Goal: Task Accomplishment & Management: Complete application form

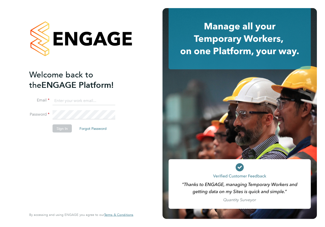
click at [70, 99] on input at bounding box center [83, 100] width 63 height 9
type input "[PERSON_NAME][EMAIL_ADDRESS][PERSON_NAME][DOMAIN_NAME]"
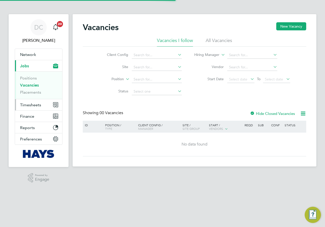
click at [34, 109] on button "Timesheets" at bounding box center [38, 104] width 47 height 11
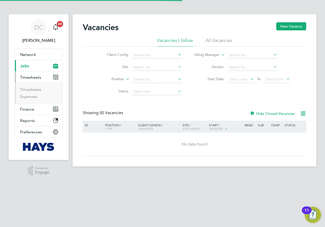
click at [29, 83] on button "Timesheets" at bounding box center [38, 77] width 47 height 11
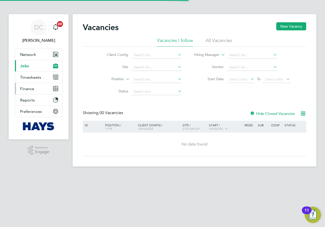
click at [30, 90] on ul "Network Team Members Businesses Sites Workers Contacts Current page: Jobs Posit…" at bounding box center [39, 83] width 48 height 69
click at [39, 79] on span "Timesheets" at bounding box center [30, 77] width 21 height 5
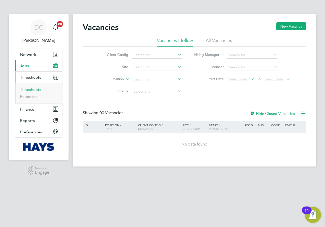
click at [27, 88] on link "Timesheets" at bounding box center [30, 89] width 21 height 5
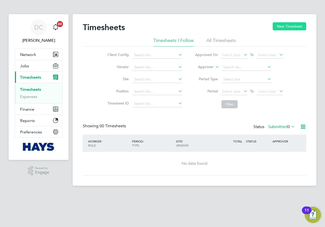
click at [297, 27] on button "New Timesheet" at bounding box center [288, 26] width 33 height 8
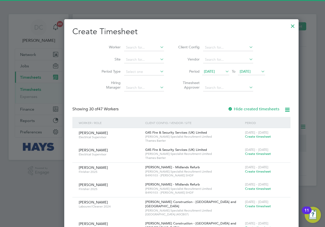
scroll to position [1043, 196]
click at [126, 51] on li "Worker" at bounding box center [130, 48] width 79 height 12
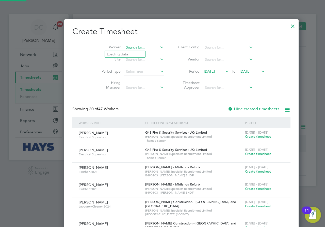
click at [126, 46] on input at bounding box center [144, 47] width 40 height 7
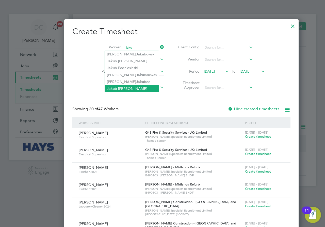
click at [114, 87] on li "Jaku b Cichowski" at bounding box center [132, 88] width 54 height 7
type input "Jakub Cichowski"
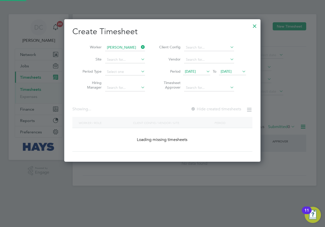
scroll to position [143, 196]
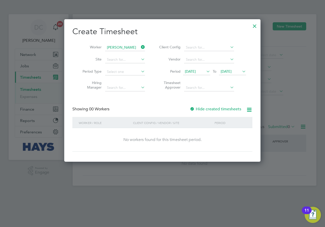
click at [231, 72] on span "19 Sep 2025" at bounding box center [225, 71] width 11 height 5
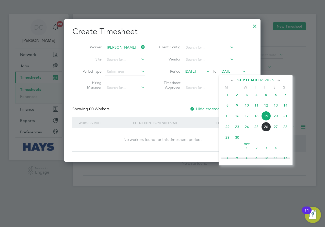
click at [285, 131] on span "28" at bounding box center [285, 127] width 10 height 10
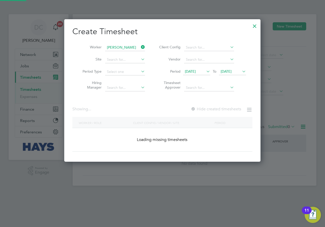
scroll to position [137, 196]
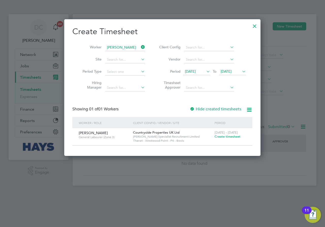
click at [221, 137] on span "Create timesheet" at bounding box center [227, 137] width 26 height 4
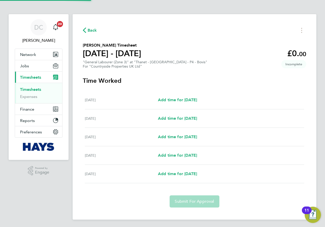
scroll to position [1, 0]
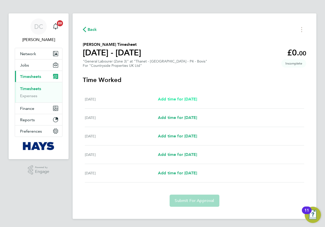
click at [191, 99] on span "Add time for Mon 22 Sep" at bounding box center [177, 99] width 39 height 5
select select "30"
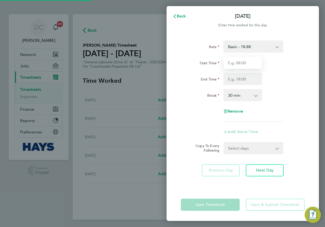
click at [253, 66] on input "Start Time" at bounding box center [242, 63] width 39 height 12
type input "07:30"
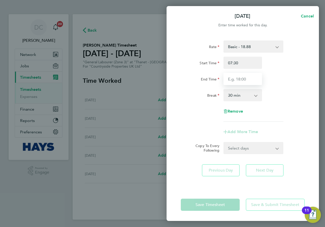
click at [247, 77] on input "End Time" at bounding box center [242, 79] width 39 height 12
type input "17:00"
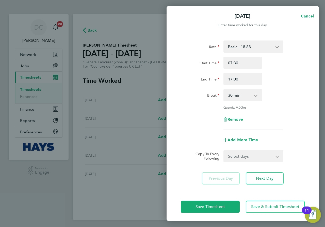
click at [264, 91] on div "0 min 15 min 30 min 45 min 60 min 75 min 90 min" at bounding box center [242, 95] width 43 height 12
click at [264, 176] on span "Next Day" at bounding box center [264, 178] width 17 height 5
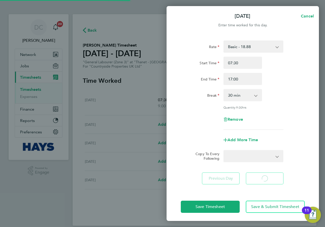
select select "30"
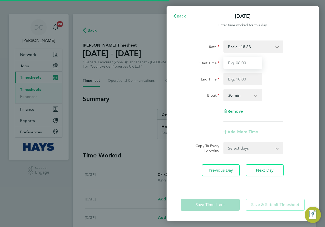
click at [235, 62] on input "Start Time" at bounding box center [242, 63] width 39 height 12
type input "07:30"
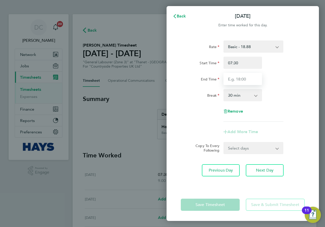
click at [247, 77] on input "End Time" at bounding box center [242, 79] width 39 height 12
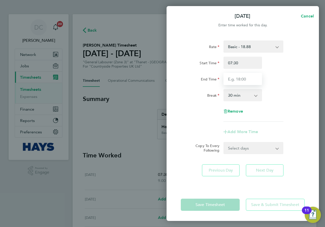
type input "17:00"
click at [275, 89] on div "Rate Basic - 18.88 Start Time 07:30 End Time 17:00 Break 0 min 15 min 30 min 45…" at bounding box center [243, 81] width 124 height 81
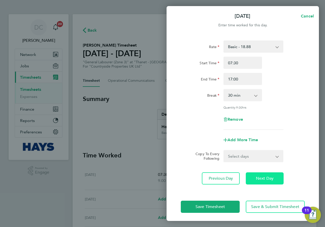
click at [267, 179] on span "Next Day" at bounding box center [264, 178] width 17 height 5
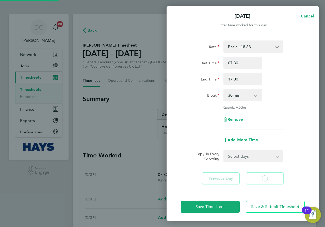
select select "30"
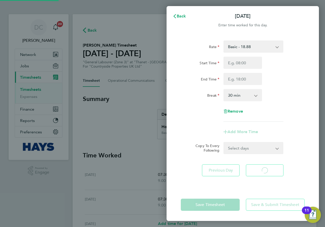
select select "30"
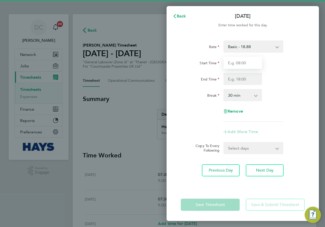
click at [242, 61] on input "Start Time" at bounding box center [242, 63] width 39 height 12
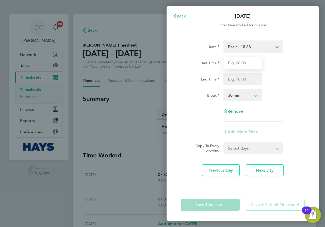
type input "07:30"
drag, startPoint x: 247, startPoint y: 77, endPoint x: 250, endPoint y: 81, distance: 5.4
click at [247, 77] on input "End Time" at bounding box center [242, 79] width 39 height 12
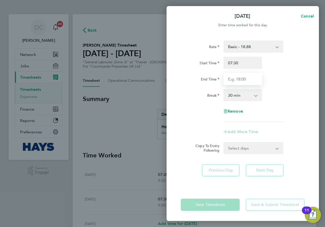
type input "17:00"
click at [278, 90] on div "Break 0 min 15 min 30 min 45 min 60 min 75 min 90 min" at bounding box center [243, 95] width 128 height 12
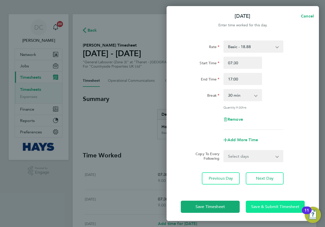
click at [276, 206] on span "Save & Submit Timesheet" at bounding box center [275, 207] width 48 height 5
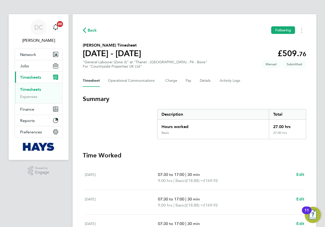
click at [91, 31] on span "Back" at bounding box center [91, 30] width 9 height 6
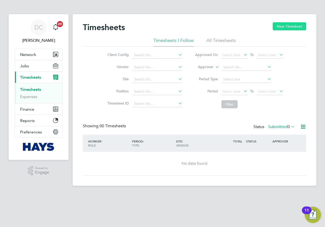
click at [282, 29] on button "New Timesheet" at bounding box center [288, 26] width 33 height 8
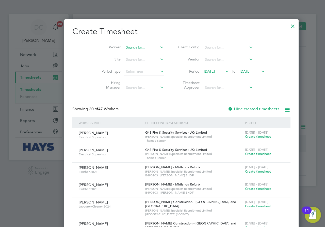
scroll to position [1043, 196]
click at [124, 49] on input at bounding box center [144, 47] width 40 height 7
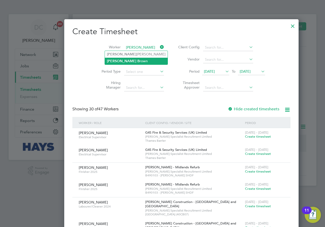
click at [122, 60] on li "Craig B rown" at bounding box center [136, 61] width 63 height 7
type input "Craig Brown"
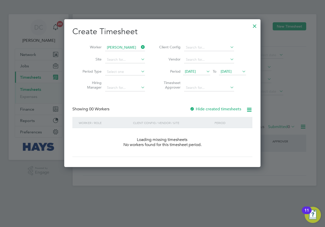
scroll to position [143, 196]
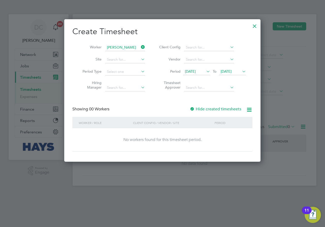
click at [231, 74] on span "19 Sep 2025" at bounding box center [225, 71] width 11 height 5
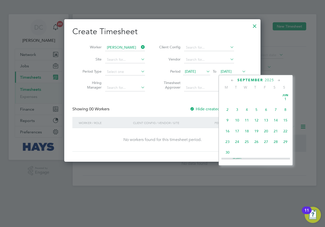
scroll to position [176, 0]
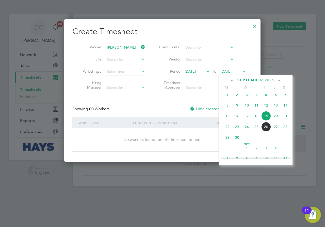
click at [283, 131] on span "28" at bounding box center [285, 127] width 10 height 10
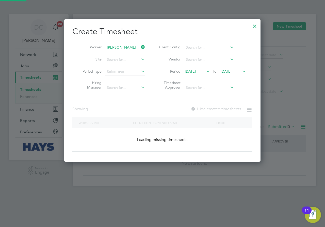
scroll to position [137, 196]
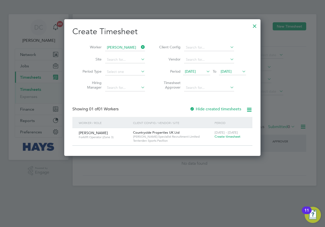
click at [233, 138] on span "Create timesheet" at bounding box center [227, 137] width 26 height 4
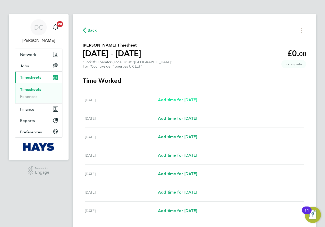
click at [182, 103] on link "Add time for Mon 22 Sep" at bounding box center [177, 100] width 39 height 6
select select "30"
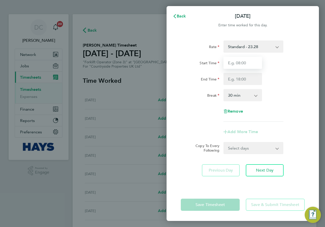
click at [241, 63] on input "Start Time" at bounding box center [242, 63] width 39 height 12
type input "07:30"
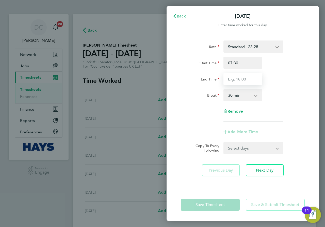
click at [246, 77] on input "End Time" at bounding box center [242, 79] width 39 height 12
type input "17:00"
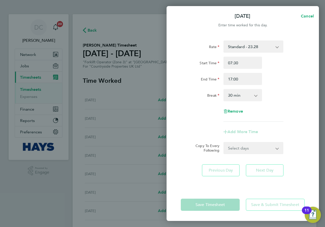
click at [278, 93] on div "Break 0 min 15 min 30 min 45 min 60 min 75 min 90 min" at bounding box center [243, 95] width 128 height 12
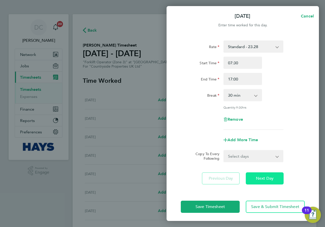
click at [261, 178] on span "Next Day" at bounding box center [264, 178] width 17 height 5
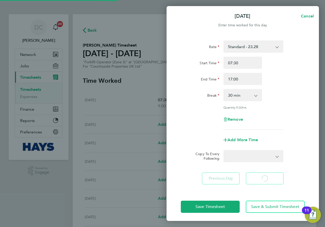
select select "30"
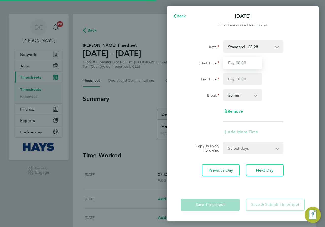
click at [241, 64] on input "Start Time" at bounding box center [242, 63] width 39 height 12
type input "07:30"
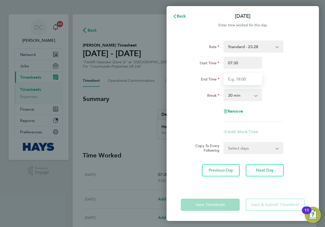
click at [248, 77] on input "End Time" at bounding box center [242, 79] width 39 height 12
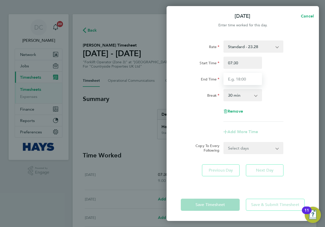
type input "17:00"
click at [281, 86] on div "Rate Standard - 23.28 Start Time 07:30 End Time 17:00 Break 0 min 15 min 30 min…" at bounding box center [243, 81] width 124 height 81
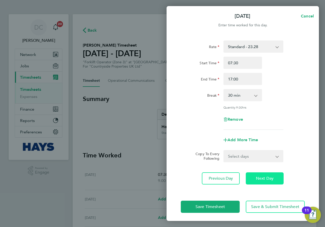
click at [267, 177] on span "Next Day" at bounding box center [264, 178] width 17 height 5
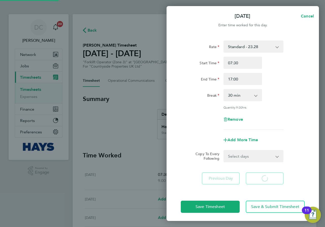
select select "30"
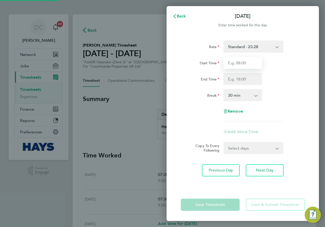
click at [242, 63] on input "Start Time" at bounding box center [242, 63] width 39 height 12
type input "07:30"
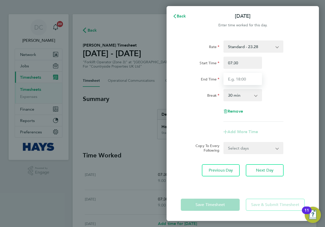
click at [252, 76] on input "End Time" at bounding box center [242, 79] width 39 height 12
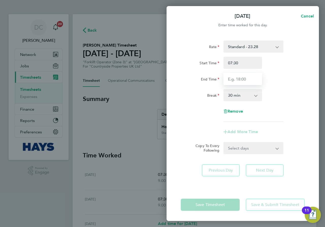
type input "17:00"
click at [277, 91] on div "Break 0 min 15 min 30 min 45 min 60 min 75 min 90 min" at bounding box center [243, 95] width 128 height 12
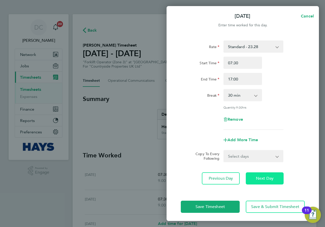
click at [266, 180] on span "Next Day" at bounding box center [264, 178] width 17 height 5
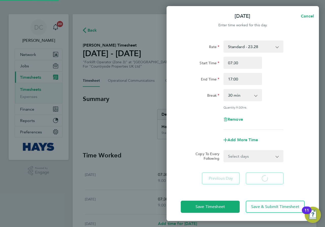
select select "30"
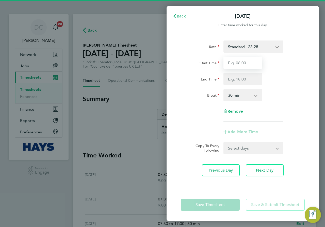
drag, startPoint x: 243, startPoint y: 64, endPoint x: 247, endPoint y: 67, distance: 5.0
click at [243, 64] on input "Start Time" at bounding box center [242, 63] width 39 height 12
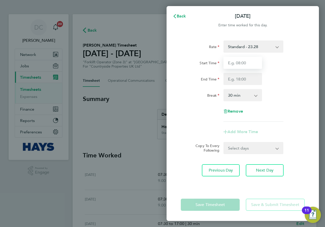
type input "07:30"
click at [253, 78] on input "End Time" at bounding box center [242, 79] width 39 height 12
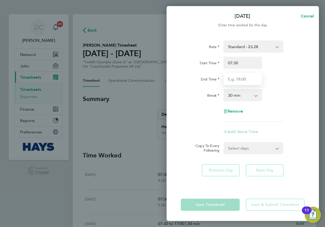
type input "17:00"
click at [282, 96] on div "Break 0 min 15 min 30 min 45 min 60 min 75 min 90 min" at bounding box center [243, 95] width 128 height 12
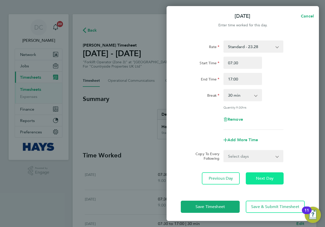
click at [270, 177] on span "Next Day" at bounding box center [264, 178] width 17 height 5
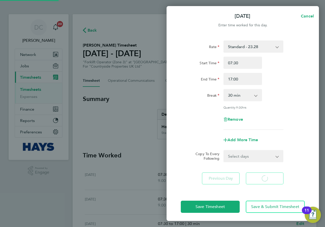
select select "30"
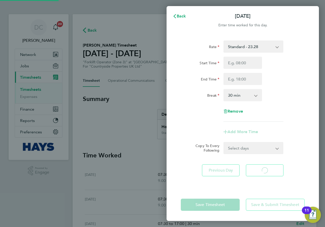
select select "30"
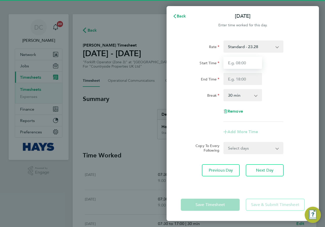
click at [245, 64] on input "Start Time" at bounding box center [242, 63] width 39 height 12
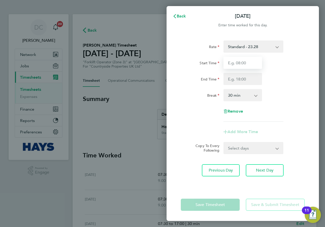
type input "07:30"
click at [246, 76] on input "End Time" at bounding box center [242, 79] width 39 height 12
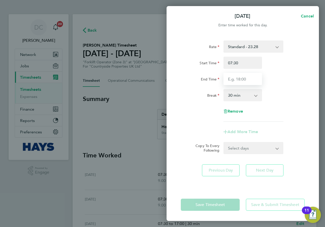
type input "17:00"
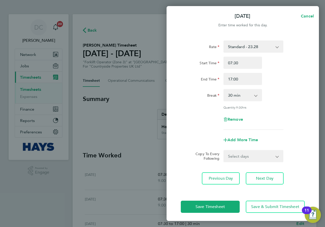
click at [270, 94] on div "Break 0 min 15 min 30 min 45 min 60 min 75 min 90 min" at bounding box center [243, 95] width 128 height 12
click at [266, 207] on span "Save & Submit Timesheet" at bounding box center [275, 207] width 48 height 5
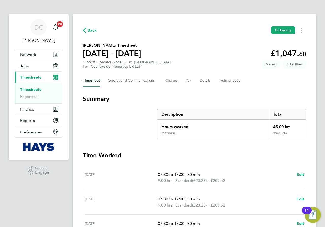
click at [92, 30] on span "Back" at bounding box center [91, 30] width 9 height 6
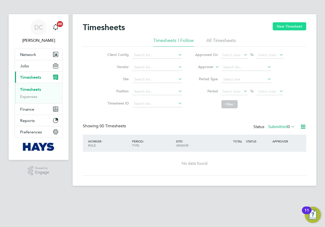
click at [291, 27] on button "New Timesheet" at bounding box center [288, 26] width 33 height 8
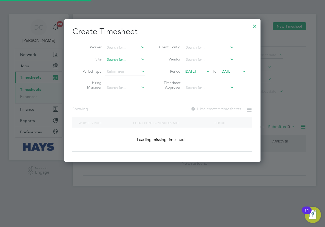
scroll to position [143, 196]
click at [119, 47] on input at bounding box center [125, 47] width 40 height 7
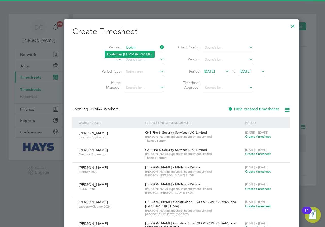
click at [123, 51] on li "Lookm an Adeniyi Salih" at bounding box center [129, 54] width 49 height 7
type input "Lookman Adeniyi Salih"
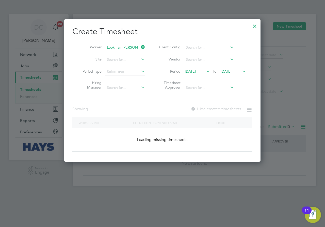
scroll to position [143, 196]
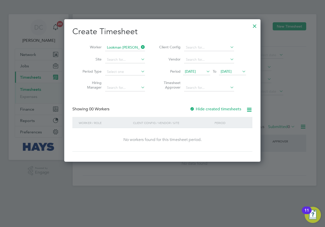
click at [235, 75] on span "19 Sep 2025" at bounding box center [232, 71] width 27 height 7
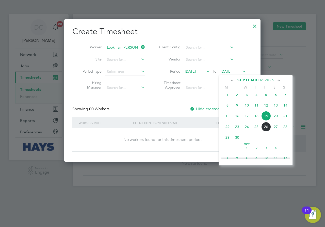
click at [286, 132] on span "28" at bounding box center [285, 127] width 10 height 10
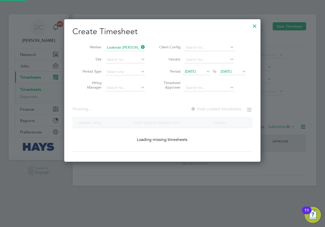
scroll to position [137, 196]
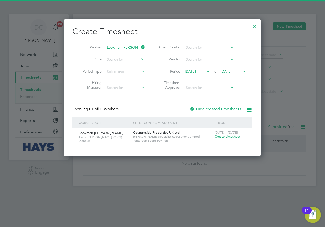
click at [223, 138] on span "Create timesheet" at bounding box center [227, 137] width 26 height 4
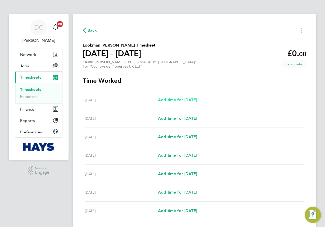
click at [181, 102] on link "Add time for Mon 22 Sep" at bounding box center [177, 100] width 39 height 6
select select "30"
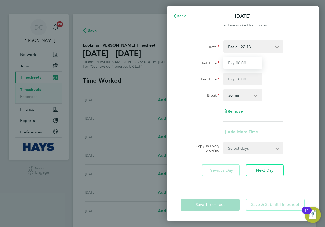
drag, startPoint x: 238, startPoint y: 60, endPoint x: 243, endPoint y: 62, distance: 5.8
click at [238, 60] on input "Start Time" at bounding box center [242, 63] width 39 height 12
type input "07:30"
drag, startPoint x: 247, startPoint y: 78, endPoint x: 247, endPoint y: 80, distance: 2.8
click at [247, 78] on input "End Time" at bounding box center [242, 79] width 39 height 12
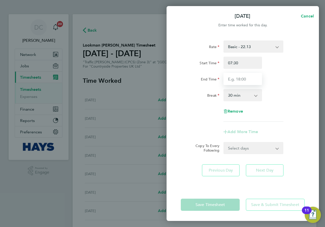
type input "17:00"
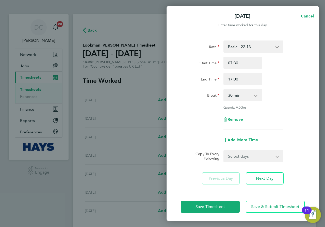
click at [276, 96] on div "Break 0 min 15 min 30 min 45 min 60 min 75 min 90 min" at bounding box center [243, 95] width 128 height 12
click at [264, 180] on span "Next Day" at bounding box center [264, 178] width 17 height 5
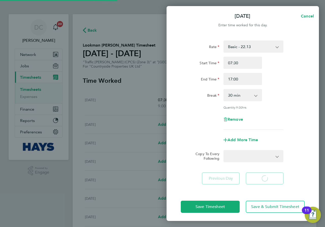
select select "30"
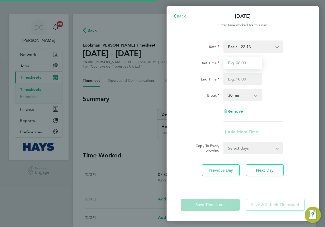
click at [241, 64] on input "Start Time" at bounding box center [242, 63] width 39 height 12
type input "07:30"
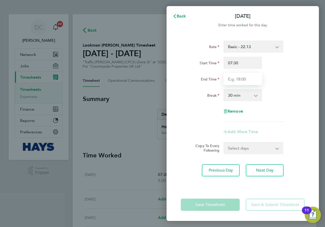
click at [248, 78] on input "End Time" at bounding box center [242, 79] width 39 height 12
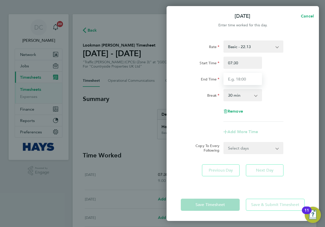
type input "17:00"
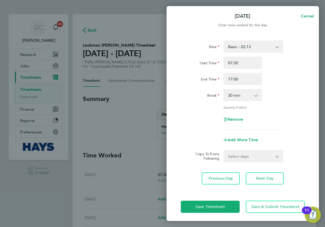
click at [269, 94] on div "Break 0 min 15 min 30 min 45 min 60 min 75 min 90 min" at bounding box center [243, 95] width 128 height 12
click at [268, 179] on span "Next Day" at bounding box center [264, 178] width 17 height 5
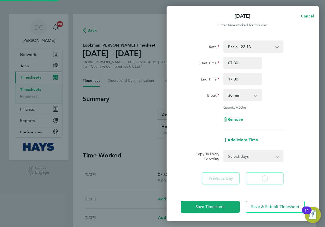
select select "30"
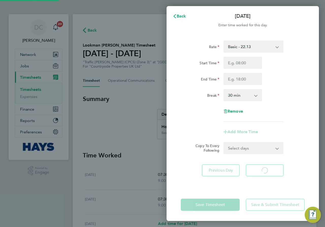
select select "30"
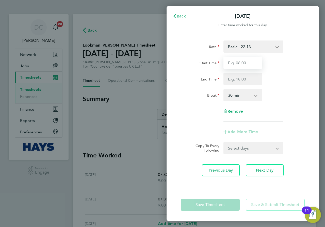
drag, startPoint x: 246, startPoint y: 57, endPoint x: 245, endPoint y: 60, distance: 3.6
click at [246, 57] on input "Start Time" at bounding box center [242, 63] width 39 height 12
drag, startPoint x: 245, startPoint y: 60, endPoint x: 248, endPoint y: 69, distance: 9.1
click at [245, 60] on input "Start Time" at bounding box center [242, 63] width 39 height 12
type input "07:30"
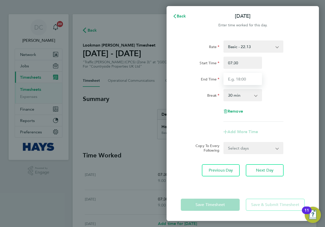
click at [246, 79] on input "End Time" at bounding box center [242, 79] width 39 height 12
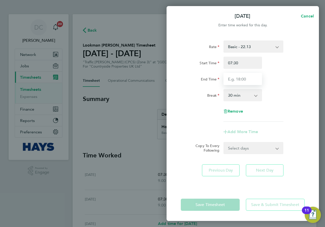
type input "17:00"
click at [298, 103] on div "Rate Basic - 22.13 Start Time 07:30 End Time 17:00 Break 0 min 15 min 30 min 45…" at bounding box center [243, 81] width 124 height 81
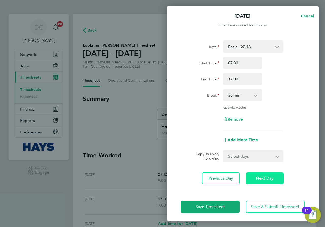
click at [268, 178] on span "Next Day" at bounding box center [264, 178] width 17 height 5
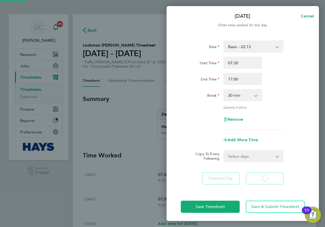
select select "30"
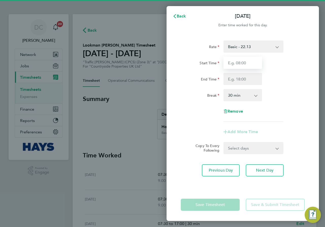
click at [244, 61] on input "Start Time" at bounding box center [242, 63] width 39 height 12
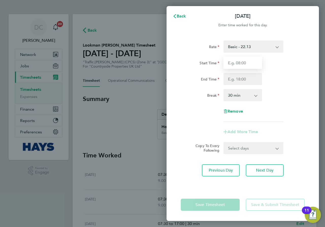
type input "07:30"
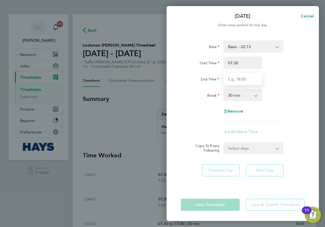
click at [244, 77] on input "End Time" at bounding box center [242, 79] width 39 height 12
type input "17:00"
click at [282, 100] on div "Break 0 min 15 min 30 min 45 min 60 min 75 min 90 min" at bounding box center [243, 95] width 128 height 12
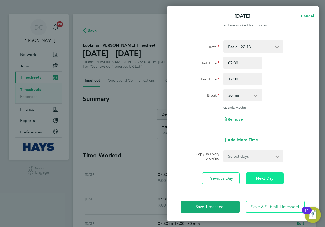
click at [267, 179] on span "Next Day" at bounding box center [264, 178] width 17 height 5
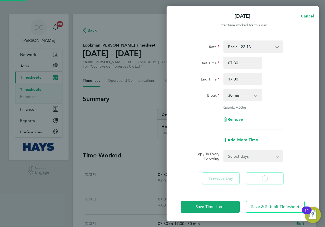
select select "30"
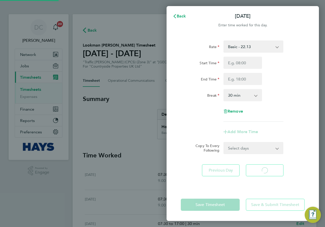
select select "30"
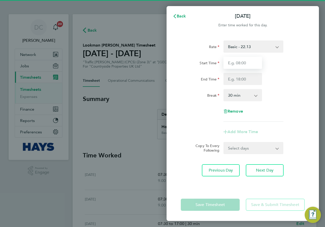
drag, startPoint x: 246, startPoint y: 64, endPoint x: 247, endPoint y: 69, distance: 4.7
click at [245, 64] on input "Start Time" at bounding box center [242, 63] width 39 height 12
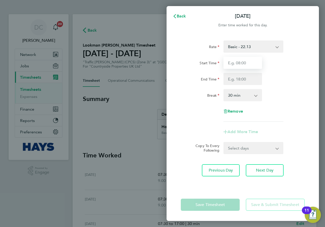
type input "07:30"
click at [252, 80] on input "End Time" at bounding box center [242, 79] width 39 height 12
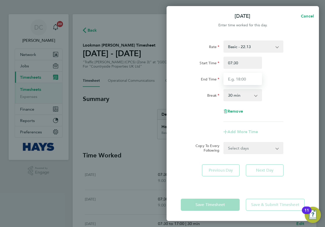
type input "17:00"
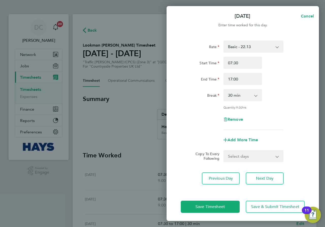
click at [271, 91] on div "Break 0 min 15 min 30 min 45 min 60 min 75 min 90 min" at bounding box center [243, 95] width 128 height 12
click at [274, 207] on span "Save & Submit Timesheet" at bounding box center [275, 207] width 48 height 5
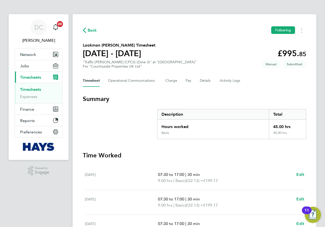
click at [92, 30] on span "Back" at bounding box center [91, 30] width 9 height 6
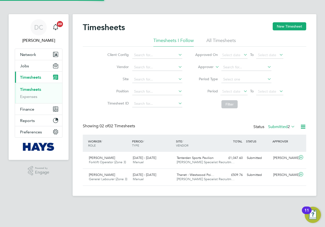
scroll to position [13, 44]
click at [286, 26] on button "New Timesheet" at bounding box center [288, 26] width 33 height 8
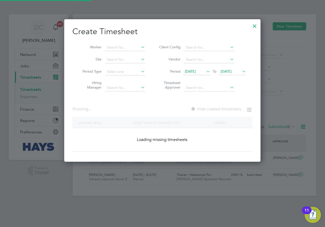
scroll to position [143, 196]
click at [124, 48] on input at bounding box center [125, 47] width 40 height 7
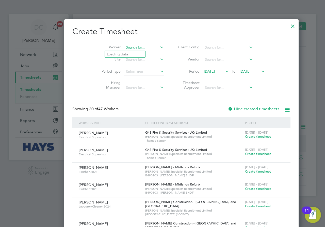
scroll to position [1043, 196]
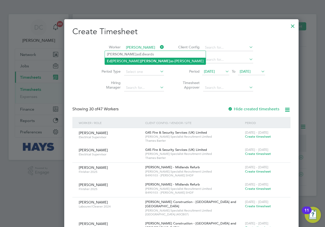
click at [120, 60] on li "Ed ward Thom as-Dean" at bounding box center [155, 61] width 101 height 7
type input "Edward Thomas-Dean"
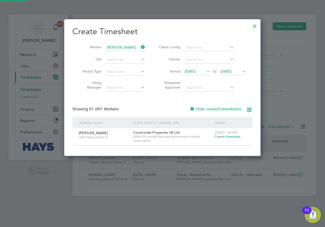
scroll to position [137, 196]
click at [231, 72] on span "19 Sep 2025" at bounding box center [225, 71] width 11 height 5
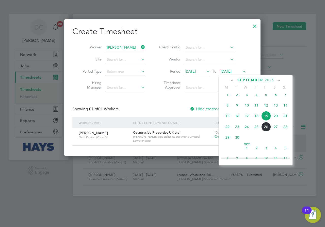
click at [284, 131] on span "28" at bounding box center [285, 127] width 10 height 10
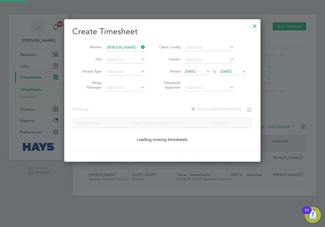
scroll to position [154, 196]
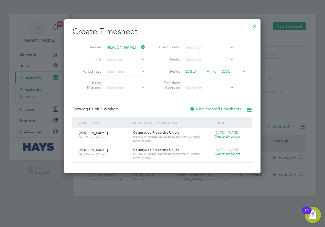
click at [226, 155] on span "Create timesheet" at bounding box center [227, 154] width 26 height 4
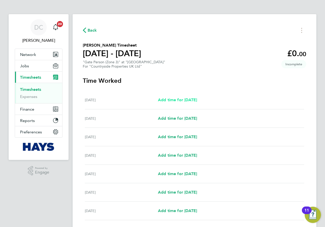
click at [194, 100] on span "Add time for Mon 22 Sep" at bounding box center [177, 100] width 39 height 5
select select "30"
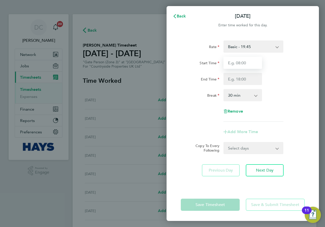
click at [240, 63] on input "Start Time" at bounding box center [242, 63] width 39 height 12
type input "07:30"
click at [242, 79] on input "End Time" at bounding box center [242, 79] width 39 height 12
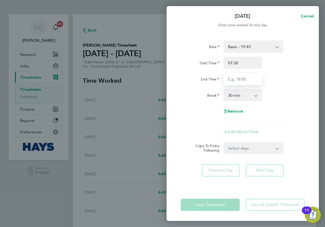
type input "17:00"
click at [288, 95] on div "Break 0 min 15 min 30 min 45 min 60 min 75 min 90 min" at bounding box center [243, 95] width 128 height 12
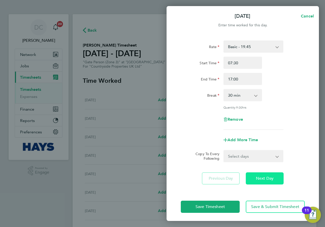
click at [271, 180] on span "Next Day" at bounding box center [264, 178] width 17 height 5
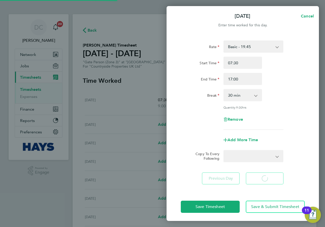
select select "30"
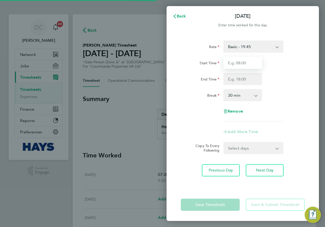
drag, startPoint x: 238, startPoint y: 63, endPoint x: 242, endPoint y: 65, distance: 4.4
click at [238, 63] on input "Start Time" at bounding box center [242, 63] width 39 height 12
type input "07:30"
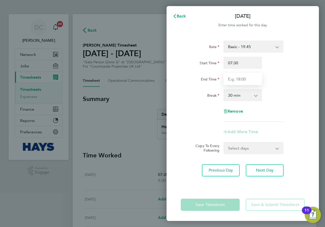
click at [249, 77] on input "End Time" at bounding box center [242, 79] width 39 height 12
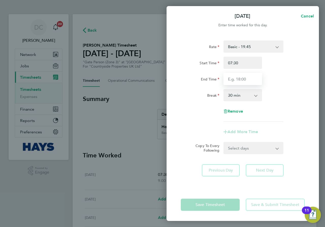
type input "17:00"
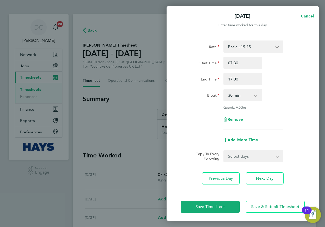
click at [273, 86] on div "Rate Basic - 19.45 Start Time 07:30 End Time 17:00 Break 0 min 15 min 30 min 45…" at bounding box center [243, 86] width 124 height 90
click at [266, 176] on span "Next Day" at bounding box center [264, 178] width 17 height 5
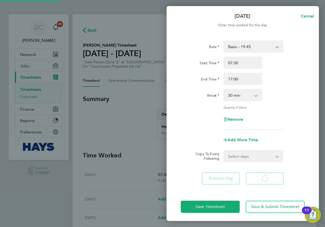
select select "30"
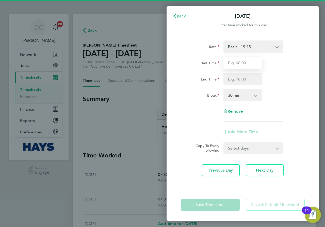
click at [241, 64] on input "Start Time" at bounding box center [242, 63] width 39 height 12
type input "07:30"
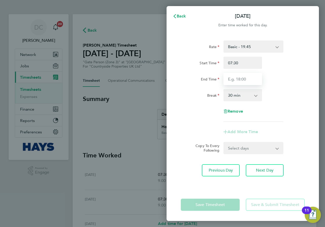
click at [245, 79] on input "End Time" at bounding box center [242, 79] width 39 height 12
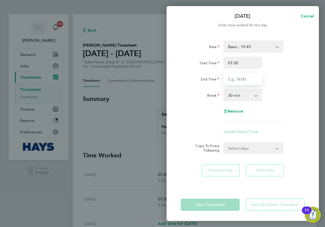
type input "17:00"
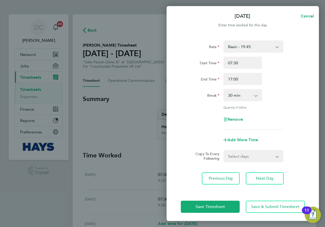
click at [275, 90] on div "Break 0 min 15 min 30 min 45 min 60 min 75 min 90 min" at bounding box center [243, 95] width 128 height 12
click at [261, 177] on span "Next Day" at bounding box center [264, 178] width 17 height 5
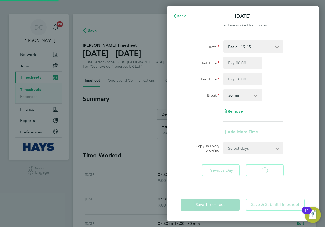
select select "30"
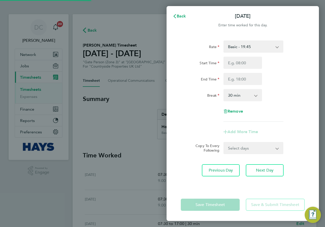
click at [244, 63] on input "Start Time" at bounding box center [242, 63] width 39 height 12
type input "07:30"
click at [249, 78] on input "End Time" at bounding box center [242, 79] width 39 height 12
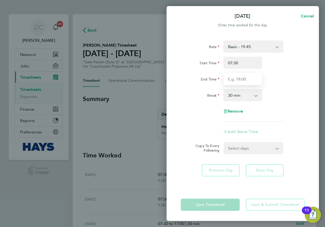
type input "17:00"
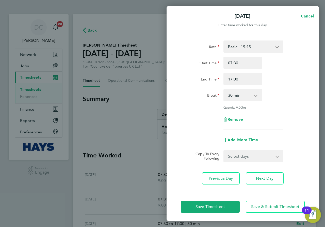
click at [282, 86] on div "Rate Basic - 19.45 Start Time 07:30 End Time 17:00 Break 0 min 15 min 30 min 45…" at bounding box center [243, 86] width 124 height 90
click at [264, 179] on span "Next Day" at bounding box center [264, 178] width 17 height 5
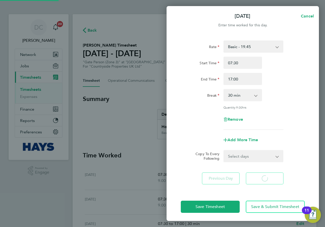
select select "30"
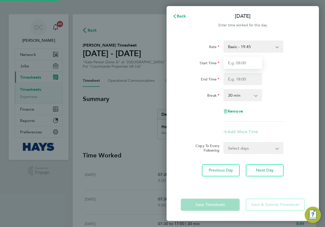
drag, startPoint x: 239, startPoint y: 62, endPoint x: 243, endPoint y: 69, distance: 8.2
click at [239, 62] on input "Start Time" at bounding box center [242, 63] width 39 height 12
type input "07:30"
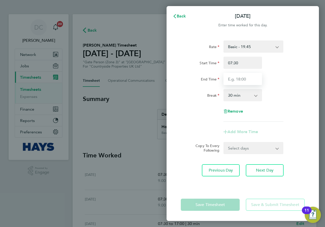
click at [242, 82] on input "End Time" at bounding box center [242, 79] width 39 height 12
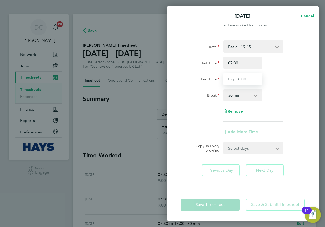
type input "17:00"
click at [275, 86] on div "Rate Basic - 19.45 Start Time 07:30 End Time 17:00 Break 0 min 15 min 30 min 45…" at bounding box center [243, 81] width 124 height 81
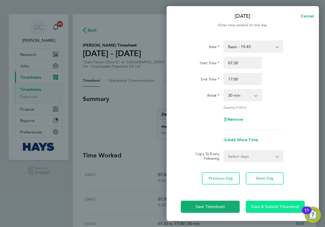
click at [278, 209] on span "Save & Submit Timesheet" at bounding box center [275, 207] width 48 height 5
